Goal: Information Seeking & Learning: Find specific fact

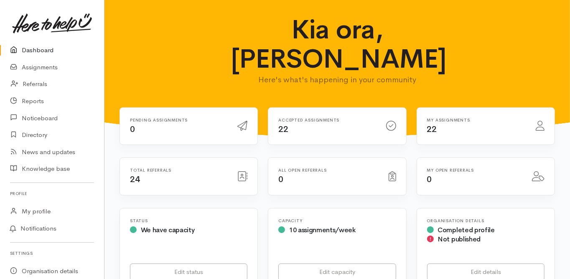
click at [38, 48] on link "Dashboard" at bounding box center [52, 50] width 104 height 17
click at [45, 47] on link "Dashboard" at bounding box center [52, 50] width 104 height 17
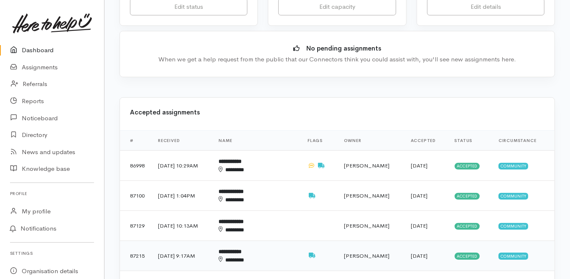
scroll to position [267, 0]
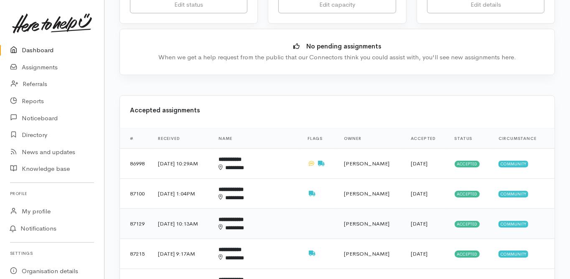
click at [244, 217] on b "**********" at bounding box center [230, 219] width 25 height 5
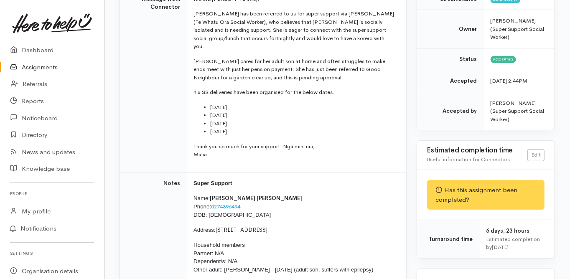
scroll to position [167, 0]
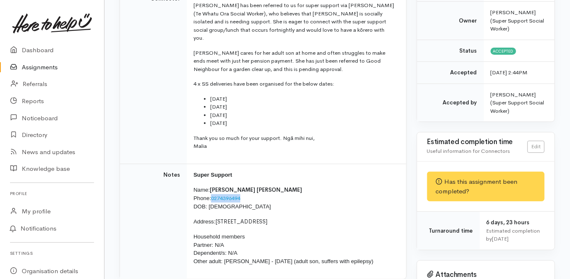
drag, startPoint x: 245, startPoint y: 181, endPoint x: 212, endPoint y: 183, distance: 33.1
click at [212, 186] on p "Name: Julie Rameka Phone: 0274396494 DOB: 21/08/1951" at bounding box center [294, 198] width 203 height 25
copy link "0274396494"
drag, startPoint x: 208, startPoint y: 187, endPoint x: 238, endPoint y: 189, distance: 29.3
click at [238, 189] on p "Name: Julie Rameka Phone: 0274396494 DOB: 21/08/1951" at bounding box center [294, 198] width 203 height 25
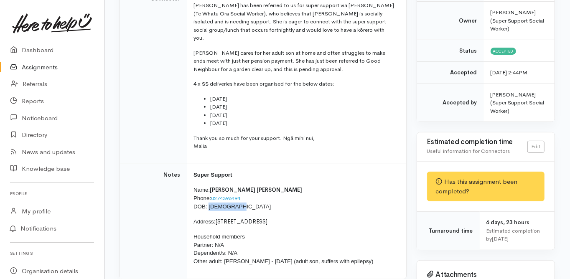
copy span "21/08/1951"
click at [137, 164] on td "Notes" at bounding box center [153, 221] width 67 height 115
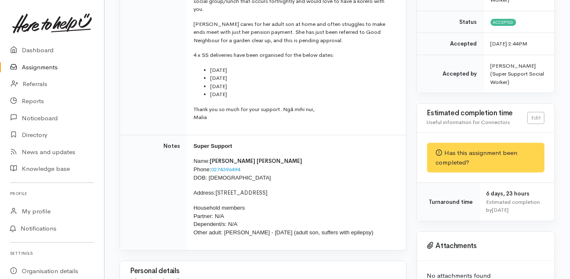
scroll to position [201, 0]
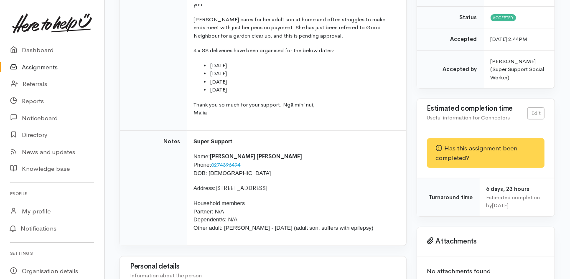
drag, startPoint x: 216, startPoint y: 169, endPoint x: 270, endPoint y: 170, distance: 54.3
click at [270, 184] on p "Address: 2/42 Pemberton Way, Greerton" at bounding box center [294, 188] width 203 height 8
copy span "2/42 Pemberton Way"
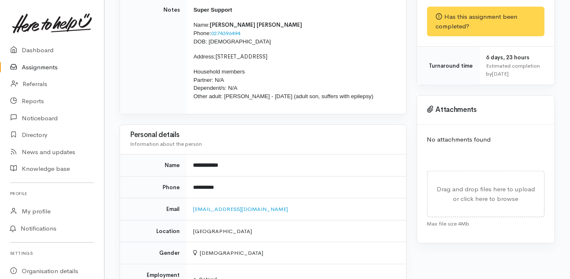
scroll to position [334, 0]
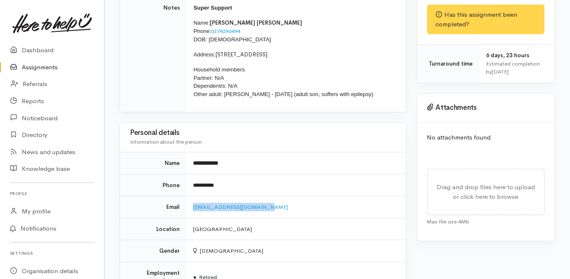
drag, startPoint x: 264, startPoint y: 189, endPoint x: 189, endPoint y: 196, distance: 75.5
click at [189, 196] on td "julieannrameka@gmail.com" at bounding box center [295, 207] width 219 height 22
copy link "julieannrameka@gmail.com"
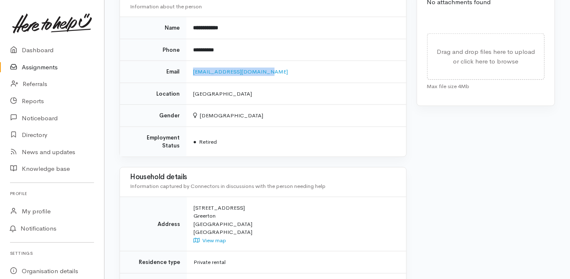
scroll to position [468, 0]
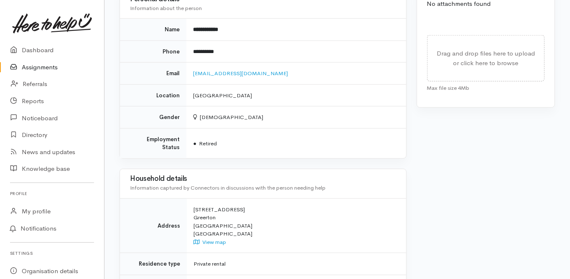
click at [409, 170] on div "Needs assessment Evaluation from Connector Help requested Older person support …" at bounding box center [262, 53] width 297 height 852
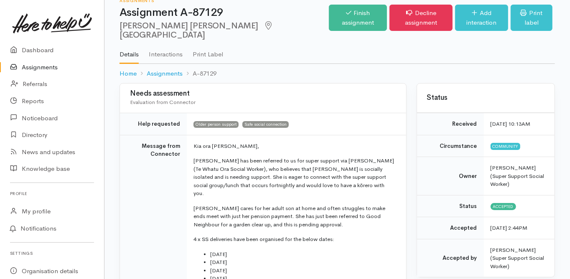
scroll to position [0, 0]
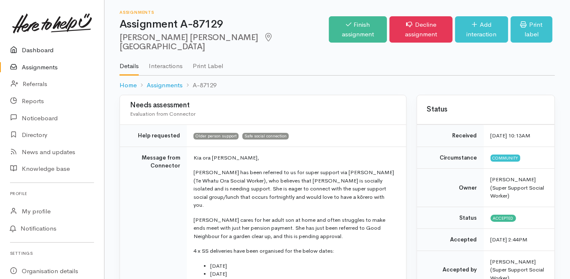
click at [41, 47] on link "Dashboard" at bounding box center [52, 50] width 104 height 17
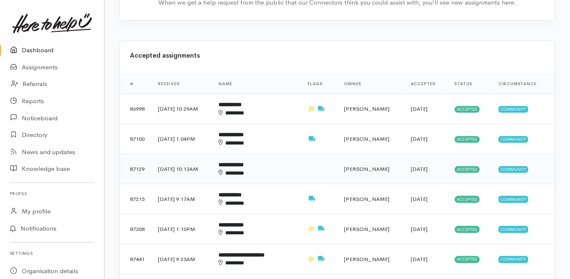
scroll to position [334, 0]
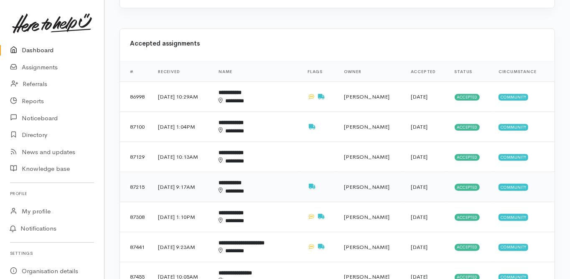
click at [241, 180] on b "**********" at bounding box center [229, 182] width 23 height 5
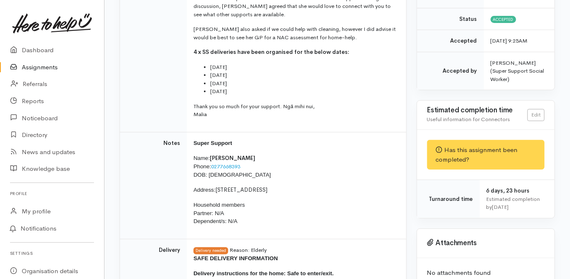
scroll to position [201, 0]
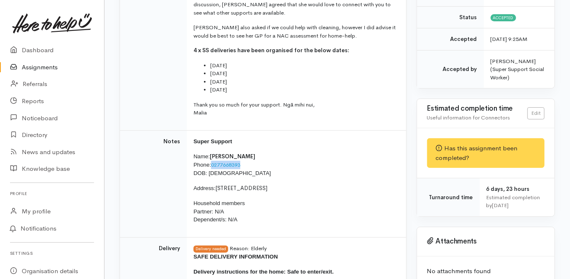
drag, startPoint x: 244, startPoint y: 154, endPoint x: 211, endPoint y: 157, distance: 33.2
click at [211, 157] on p "Name: Sarah Brown Phone: 0277668393 DOB: 22/11/1959" at bounding box center [294, 164] width 203 height 25
copy p "0277668393"
drag, startPoint x: 238, startPoint y: 162, endPoint x: 209, endPoint y: 163, distance: 28.9
click at [209, 163] on p "Name: Sarah Brown Phone: 0277668393 DOB: 22/11/1959" at bounding box center [294, 164] width 203 height 25
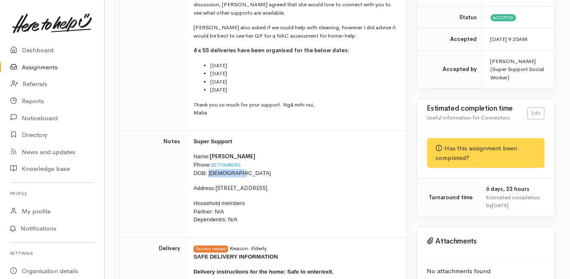
copy span "22/11/1959"
drag, startPoint x: 216, startPoint y: 177, endPoint x: 253, endPoint y: 177, distance: 37.2
click at [253, 184] on p "Address: 5 Garnet Drive, Papamoa Beach" at bounding box center [294, 188] width 203 height 8
copy p "5 Garnet Drive"
click at [157, 199] on td "Notes" at bounding box center [153, 183] width 67 height 107
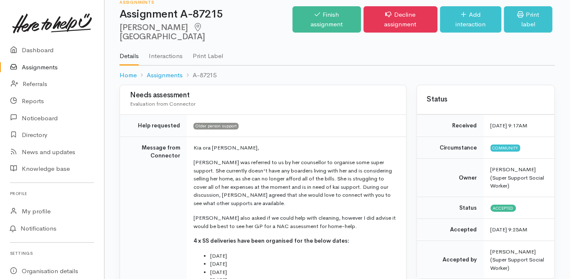
scroll to position [0, 0]
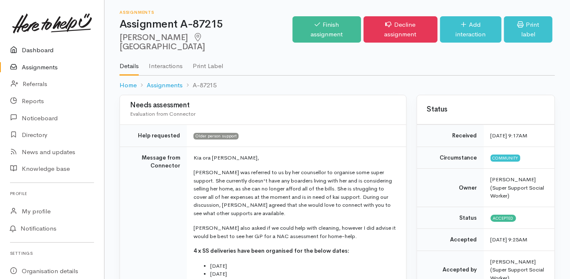
click at [46, 48] on link "Dashboard" at bounding box center [52, 50] width 104 height 17
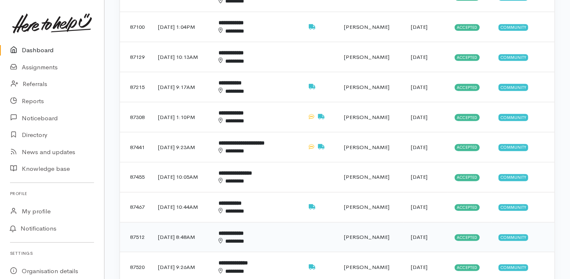
scroll to position [434, 0]
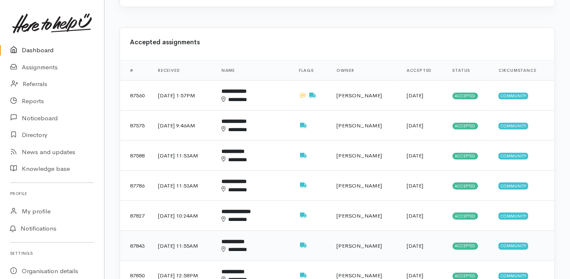
scroll to position [334, 0]
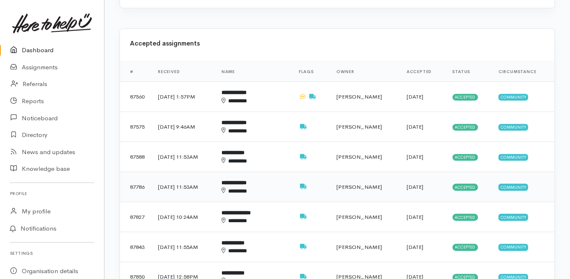
click at [246, 180] on b "**********" at bounding box center [233, 182] width 25 height 5
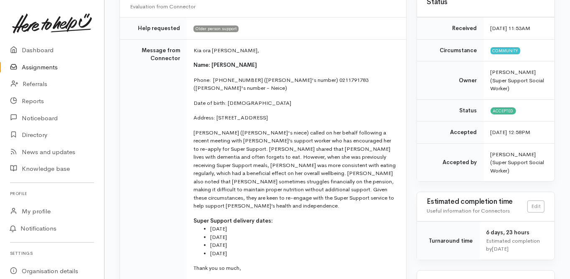
scroll to position [100, 0]
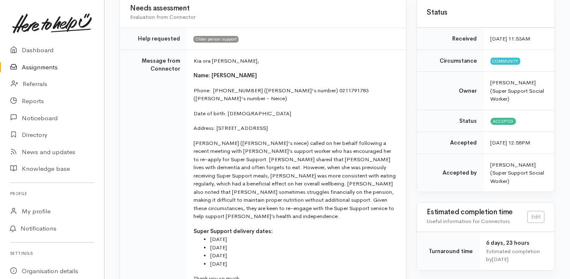
scroll to position [134, 0]
